Goal: Transaction & Acquisition: Subscribe to service/newsletter

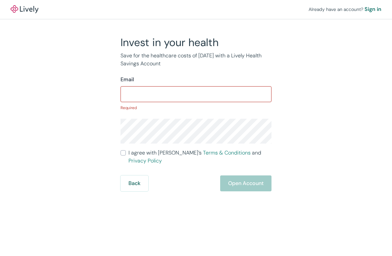
click at [285, 99] on div "Invest in your health Save for the healthcare costs of [DATE] with a Lively Hea…" at bounding box center [192, 113] width 318 height 155
click at [285, 92] on div "Invest in your health Save for the healthcare costs of [DATE] with a Lively Hea…" at bounding box center [192, 113] width 318 height 155
click at [285, 88] on div "Invest in your health Save for the healthcare costs of [DATE] with a Lively Hea…" at bounding box center [192, 113] width 318 height 155
click at [286, 93] on div "Invest in your health Save for the healthcare costs of [DATE] with a Lively Hea…" at bounding box center [192, 113] width 318 height 155
click at [286, 91] on div "Invest in your health Save for the healthcare costs of [DATE] with a Lively Hea…" at bounding box center [192, 113] width 318 height 155
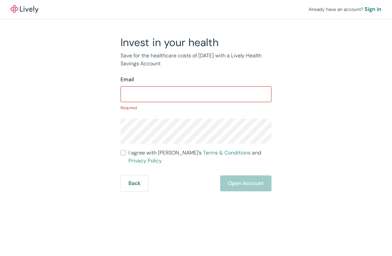
click at [285, 88] on div "Invest in your health Save for the healthcare costs of [DATE] with a Lively Hea…" at bounding box center [192, 113] width 318 height 155
click at [287, 93] on div "Invest in your health Save for the healthcare costs of [DATE] with a Lively Hea…" at bounding box center [192, 113] width 318 height 155
click at [286, 90] on div "Invest in your health Save for the healthcare costs of [DATE] with a Lively Hea…" at bounding box center [192, 113] width 318 height 155
click at [286, 86] on div "Invest in your health Save for the healthcare costs of [DATE] with a Lively Hea…" at bounding box center [192, 113] width 318 height 155
click at [286, 94] on div "Invest in your health Save for the healthcare costs of [DATE] with a Lively Hea…" at bounding box center [192, 113] width 318 height 155
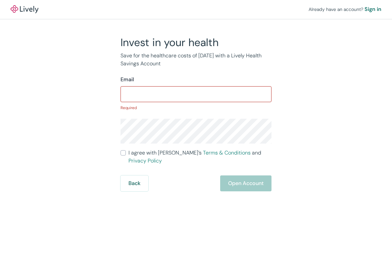
click at [285, 89] on div "Invest in your health Save for the healthcare costs of [DATE] with a Lively Hea…" at bounding box center [192, 113] width 318 height 155
click at [284, 84] on div "Invest in your health Save for the healthcare costs of [DATE] with a Lively Hea…" at bounding box center [192, 113] width 318 height 155
drag, startPoint x: 284, startPoint y: 90, endPoint x: 283, endPoint y: 86, distance: 3.4
click at [284, 89] on div "Invest in your health Save for the healthcare costs of [DATE] with a Lively Hea…" at bounding box center [192, 113] width 318 height 155
drag, startPoint x: 283, startPoint y: 86, endPoint x: 283, endPoint y: 83, distance: 3.4
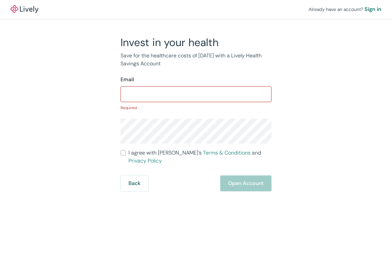
click at [283, 86] on div "Invest in your health Save for the healthcare costs of [DATE] with a Lively Hea…" at bounding box center [192, 113] width 318 height 155
click at [283, 82] on div "Invest in your health Save for the healthcare costs of [DATE] with a Lively Hea…" at bounding box center [192, 113] width 318 height 155
drag, startPoint x: 159, startPoint y: 118, endPoint x: 159, endPoint y: 113, distance: 4.3
click at [159, 117] on form "Email ​ Required I agree with Lively’s Terms & Conditions and Privacy Policy Ba…" at bounding box center [196, 133] width 151 height 116
click at [159, 112] on form "Email ​ Required I agree with Lively’s Terms & Conditions and Privacy Policy Ba…" at bounding box center [196, 133] width 151 height 116
